Goal: Navigation & Orientation: Find specific page/section

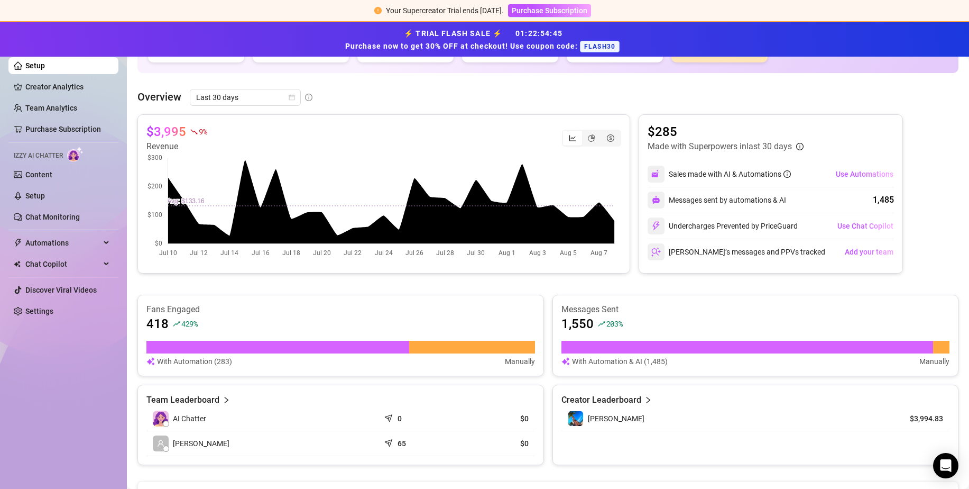
scroll to position [333, 0]
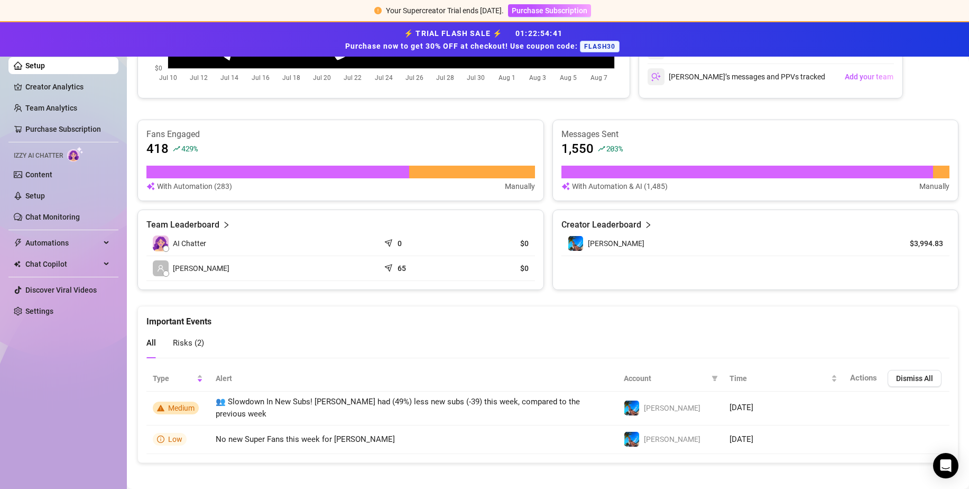
click at [66, 324] on ul "Setup Creator Analytics Team Analytics Purchase Subscription Izzy AI Chatter Co…" at bounding box center [63, 188] width 110 height 271
click at [53, 314] on link "Settings" at bounding box center [39, 311] width 28 height 8
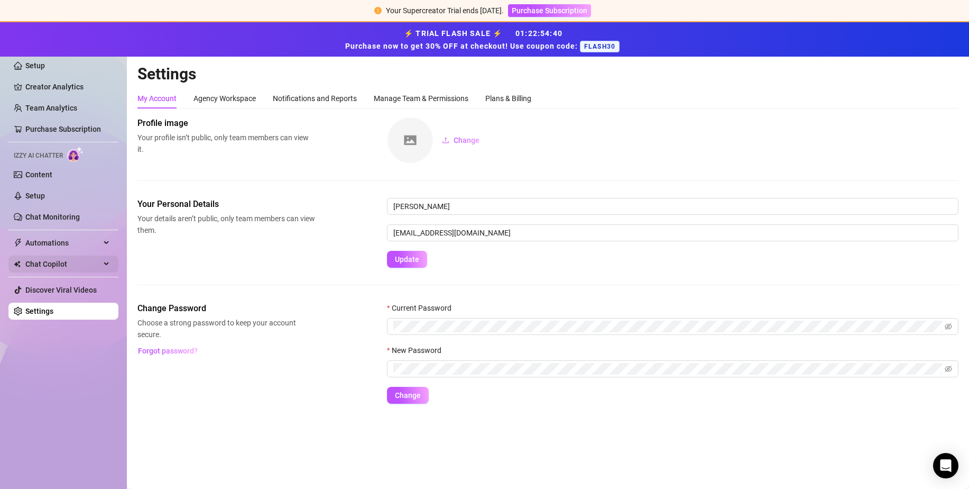
click at [66, 257] on span "Chat Copilot" at bounding box center [62, 263] width 75 height 17
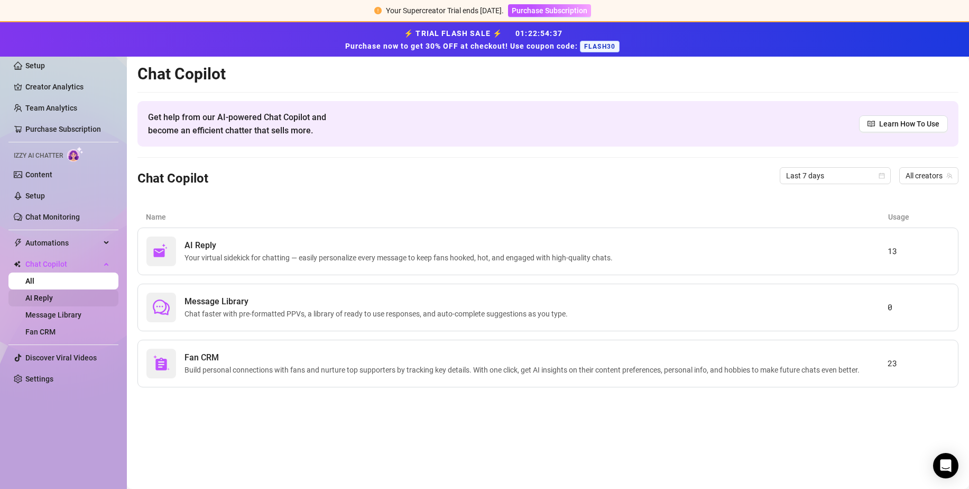
click at [48, 300] on link "AI Reply" at bounding box center [39, 298] width 28 height 8
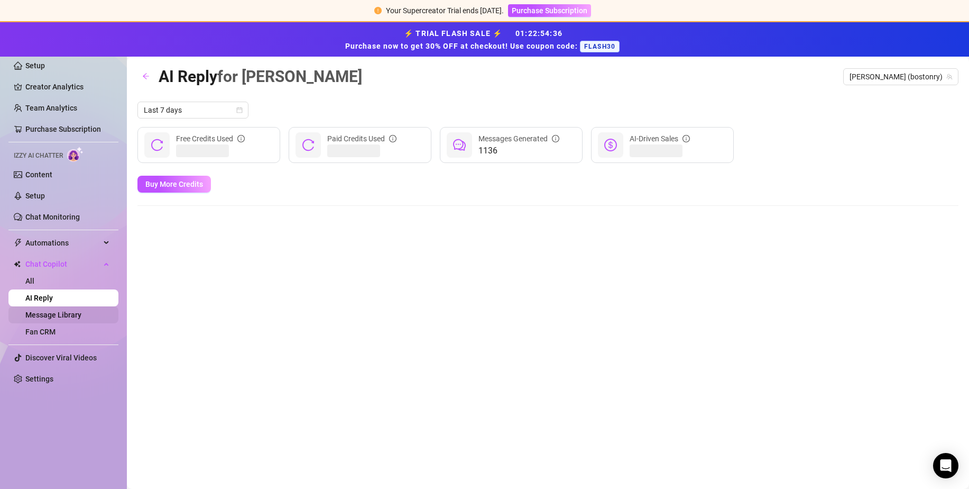
click at [45, 317] on link "Message Library" at bounding box center [53, 314] width 56 height 8
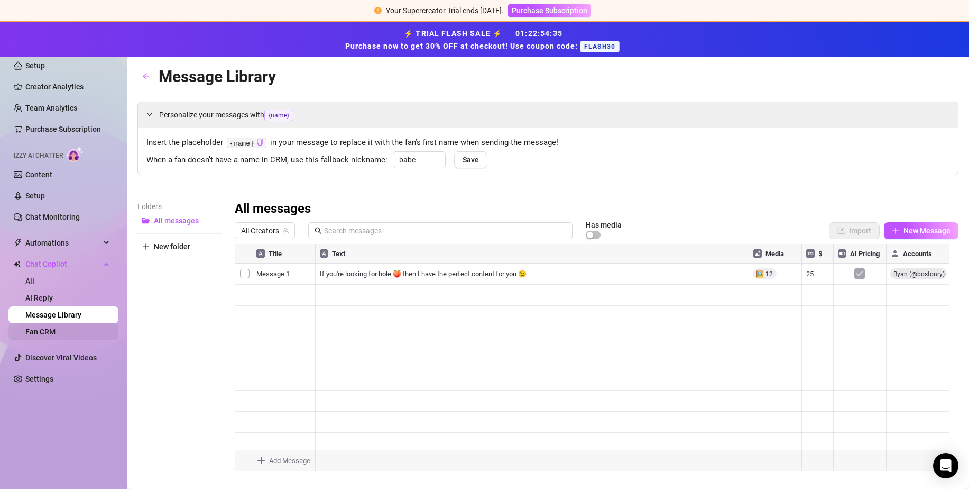
click at [48, 331] on link "Fan CRM" at bounding box center [40, 331] width 30 height 8
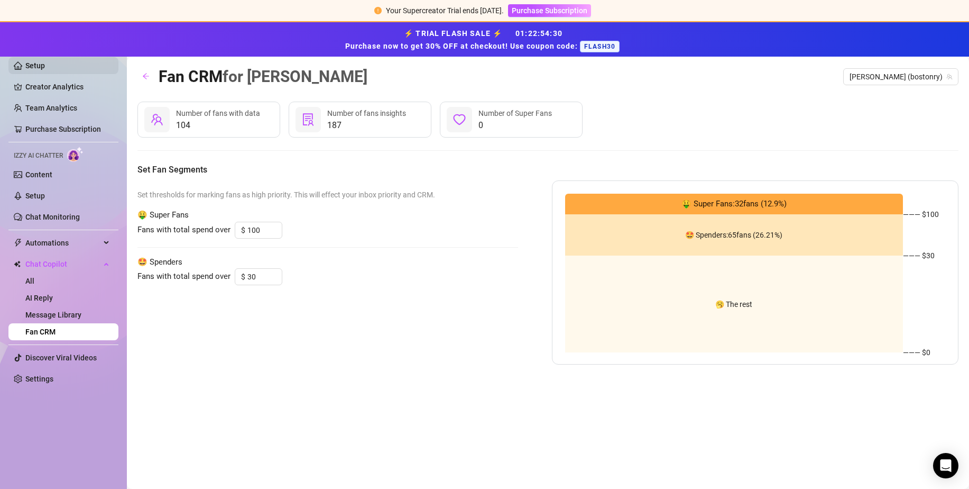
click at [41, 61] on link "Setup" at bounding box center [35, 65] width 20 height 8
